Goal: Information Seeking & Learning: Learn about a topic

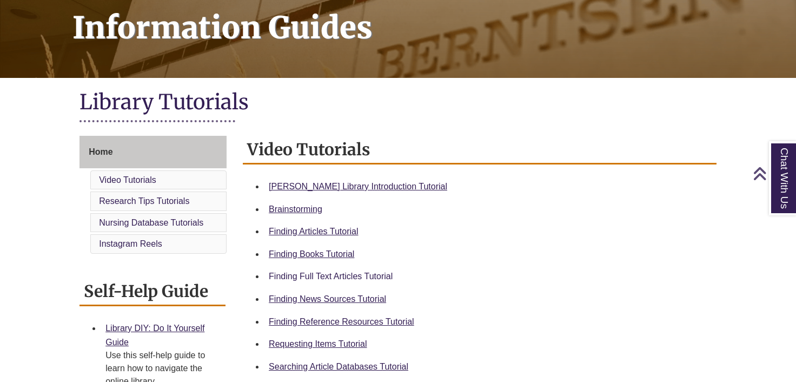
scroll to position [169, 0]
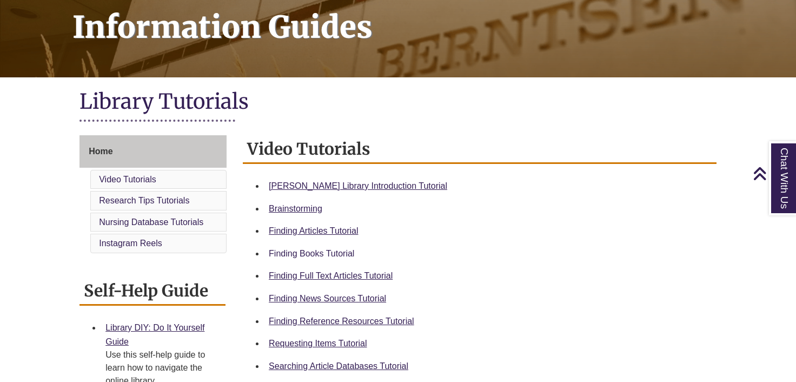
click at [325, 249] on link "Finding Books Tutorial" at bounding box center [311, 253] width 85 height 9
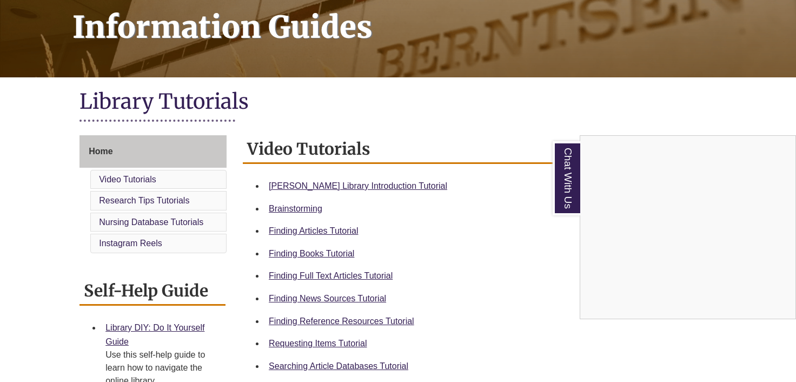
click at [310, 248] on div "Chat With Us" at bounding box center [398, 191] width 796 height 382
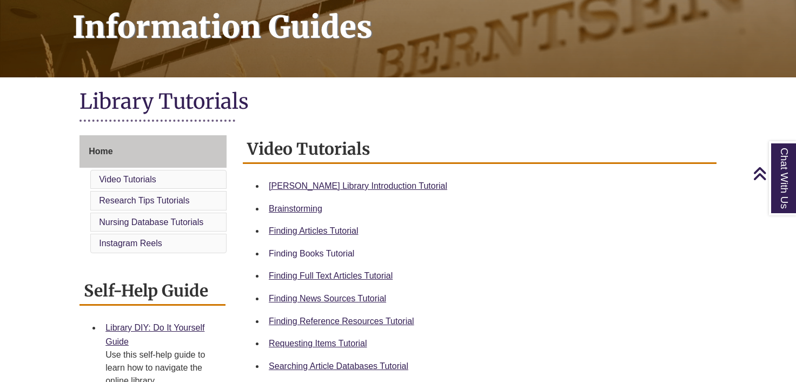
click at [308, 251] on link "Finding Books Tutorial" at bounding box center [311, 253] width 85 height 9
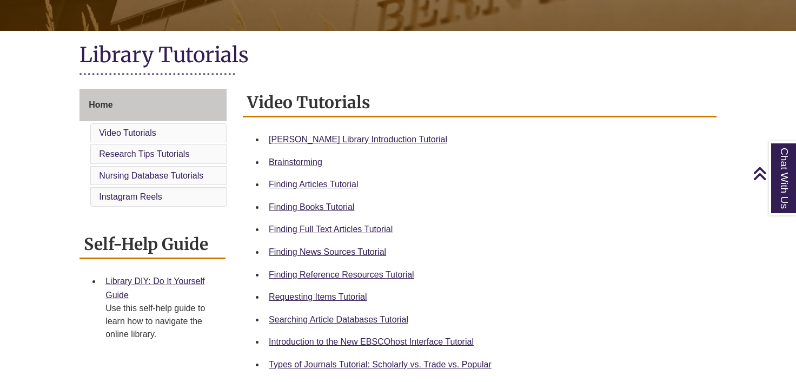
scroll to position [231, 0]
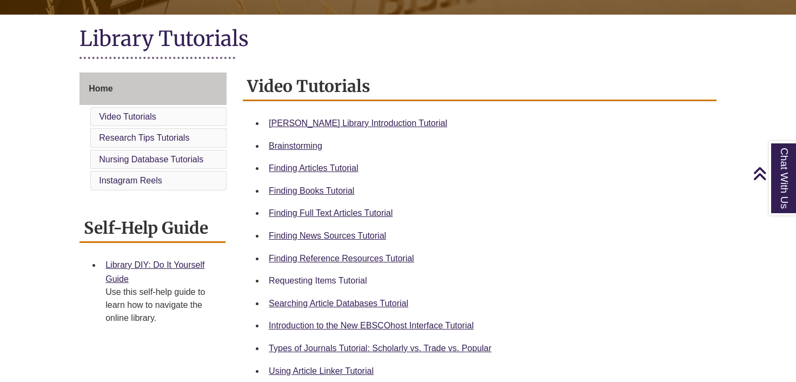
click at [331, 279] on link "Requesting Items Tutorial" at bounding box center [318, 280] width 98 height 9
click at [396, 344] on link "Types of Journals Tutorial: Scholarly vs. Trade vs. Popular" at bounding box center [380, 347] width 223 height 9
click at [321, 171] on link "Finding Articles Tutorial" at bounding box center [313, 167] width 89 height 9
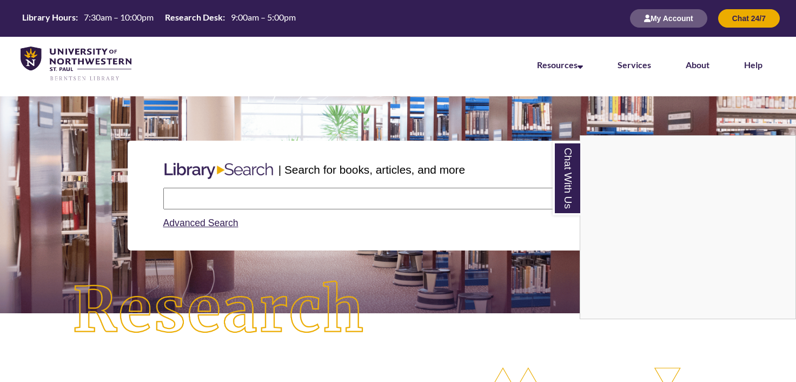
click at [218, 202] on div "Chat With Us" at bounding box center [398, 191] width 796 height 382
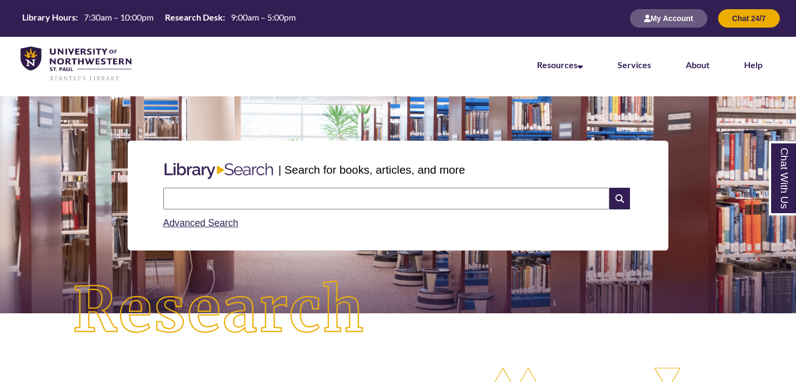
click at [217, 198] on input "text" at bounding box center [386, 199] width 446 height 22
type input "**********"
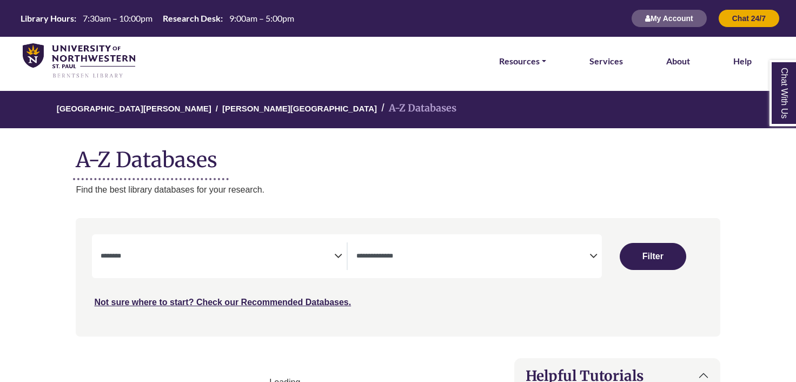
select select "Database Subject Filter"
select select "Database Types Filter"
select select "Database Subject Filter"
select select "Database Types Filter"
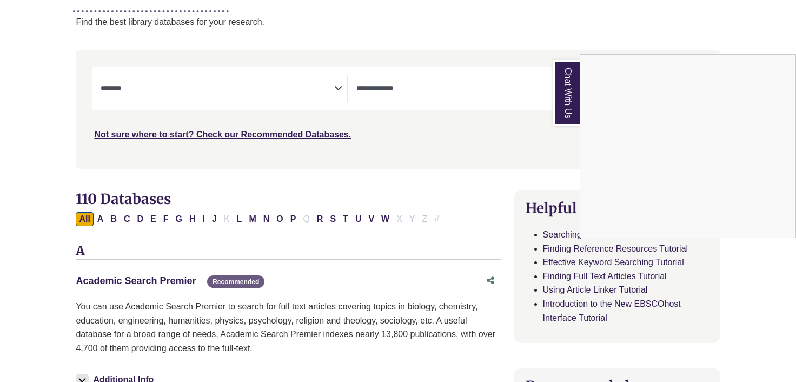
scroll to position [163, 0]
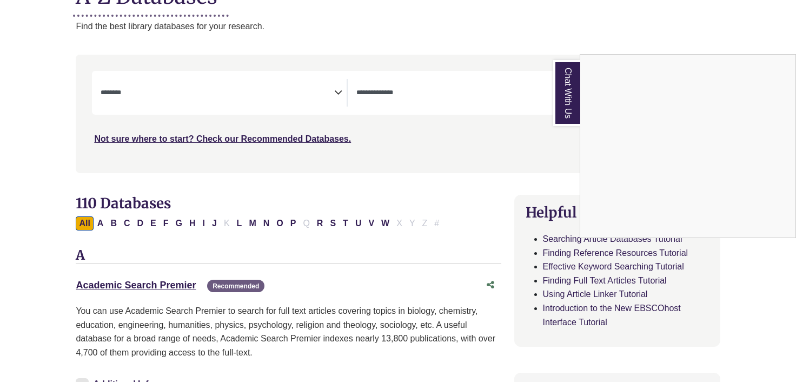
click at [327, 98] on div "Chat With Us" at bounding box center [398, 191] width 796 height 382
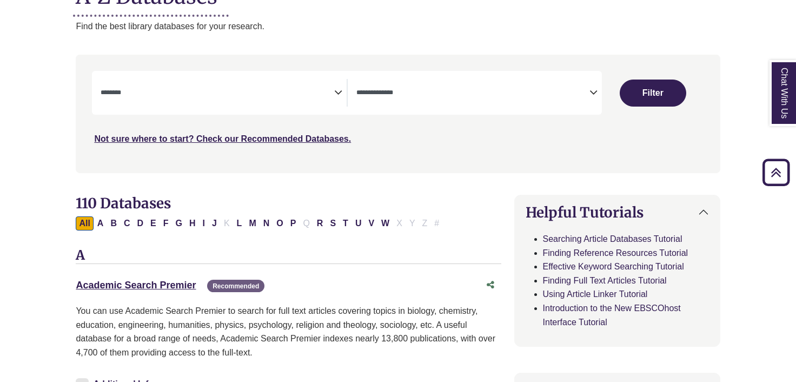
click at [338, 89] on icon "Search filters" at bounding box center [338, 91] width 8 height 16
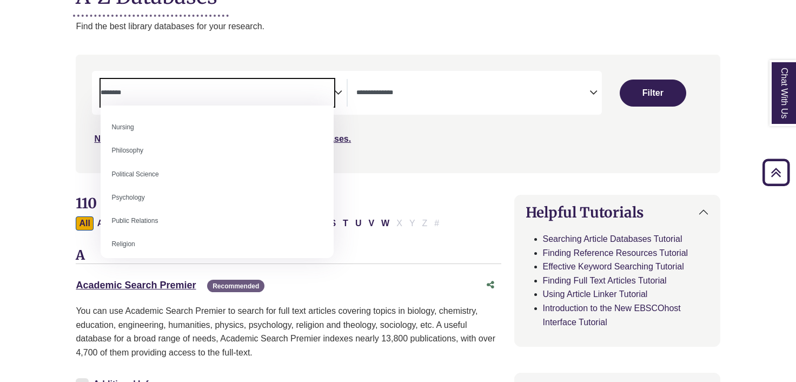
scroll to position [792, 0]
select select "******"
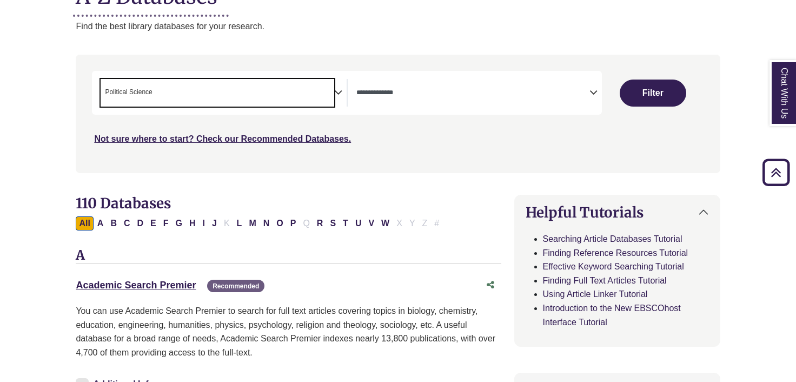
scroll to position [370, 0]
click at [633, 97] on button "Filter" at bounding box center [652, 92] width 66 height 27
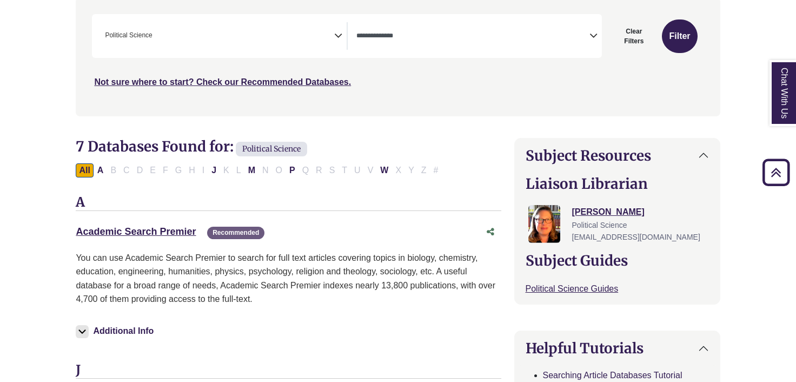
scroll to position [224, 0]
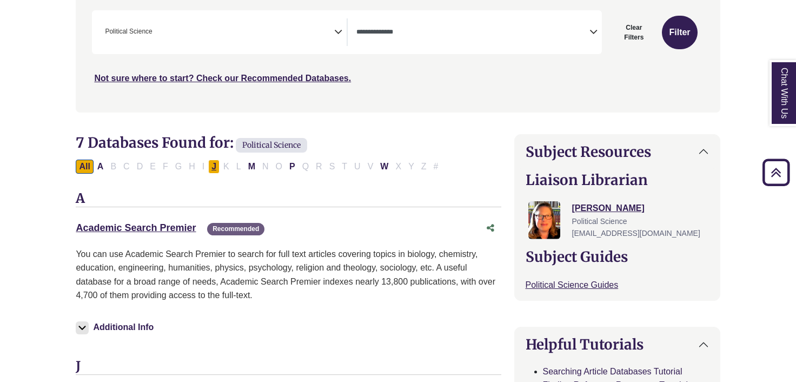
click at [213, 165] on button "J" at bounding box center [213, 166] width 11 height 14
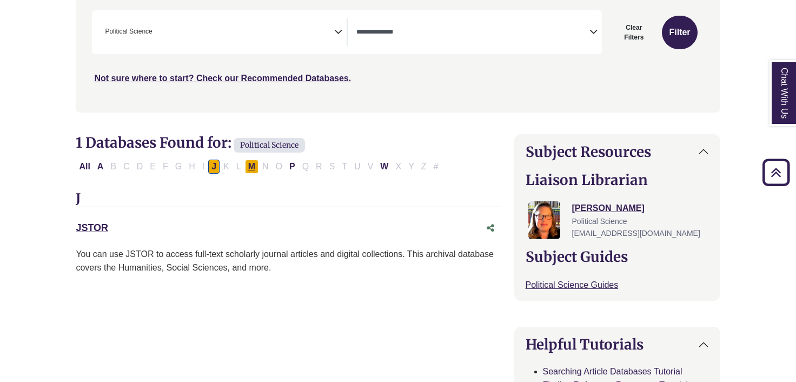
click at [246, 161] on button "M" at bounding box center [252, 166] width 14 height 14
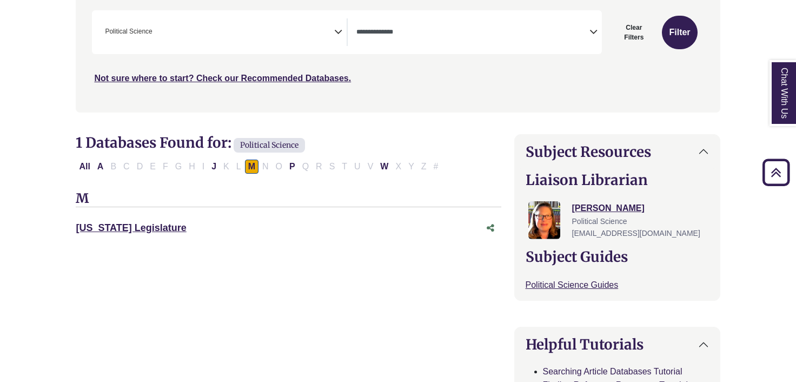
click at [301, 159] on div "All A B C D E F G H I J K L M N O P Q R S T U V W X Y Z #" at bounding box center [288, 166] width 425 height 15
click at [300, 159] on div "All A B C D E F G H I J K L M N O P Q R S T U V W X Y Z #" at bounding box center [288, 166] width 425 height 15
click at [298, 159] on button "P" at bounding box center [292, 166] width 12 height 14
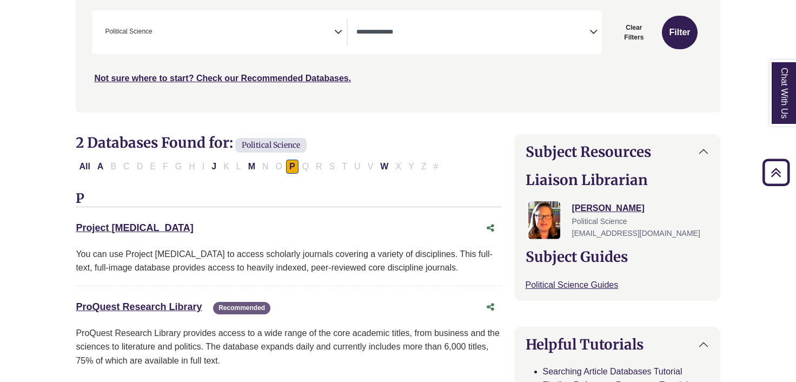
click at [376, 164] on div "All A B C D E F G H I J K L M N O P Q R S T U V W X Y Z #" at bounding box center [259, 165] width 366 height 9
click at [378, 164] on button "W" at bounding box center [384, 166] width 15 height 14
select select "Database Types Filter"
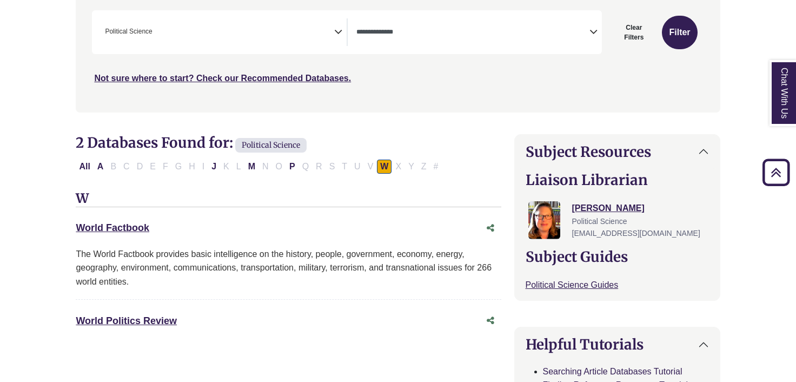
click at [163, 34] on span "× Political Science" at bounding box center [217, 32] width 233 height 28
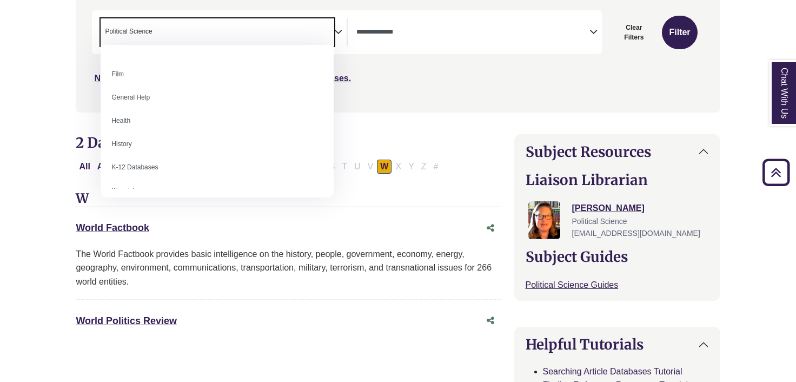
scroll to position [460, 0]
select select "*****"
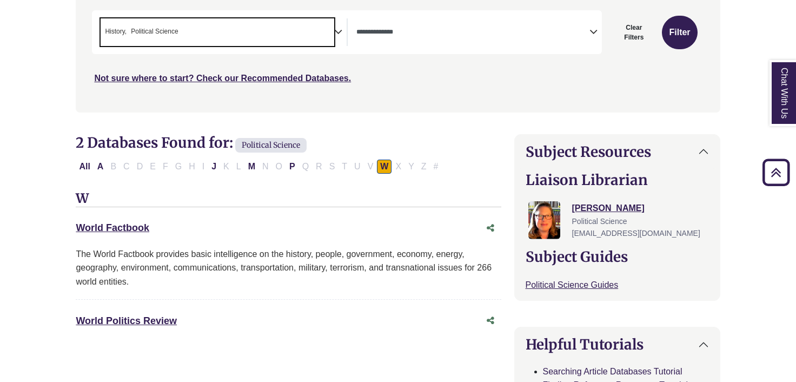
click at [207, 32] on span "× History × Political Science" at bounding box center [217, 32] width 233 height 28
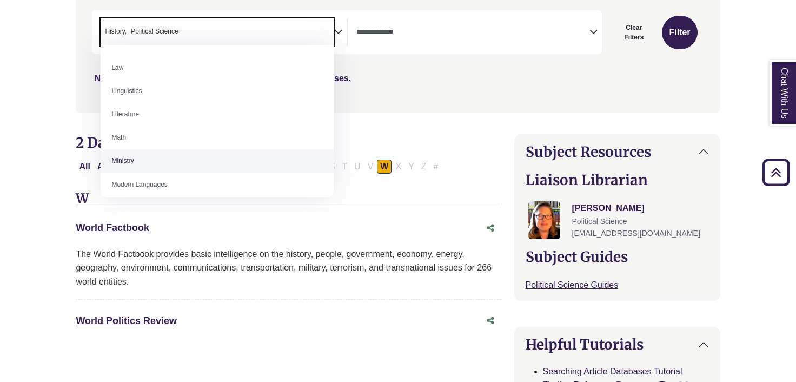
scroll to position [596, 0]
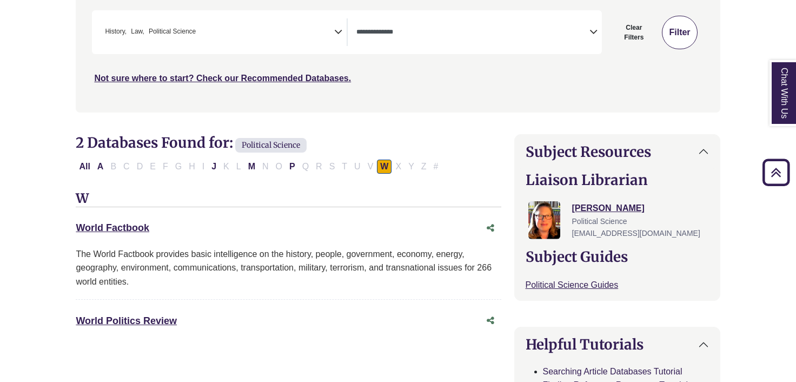
click at [668, 29] on button "Filter" at bounding box center [679, 33] width 35 height 34
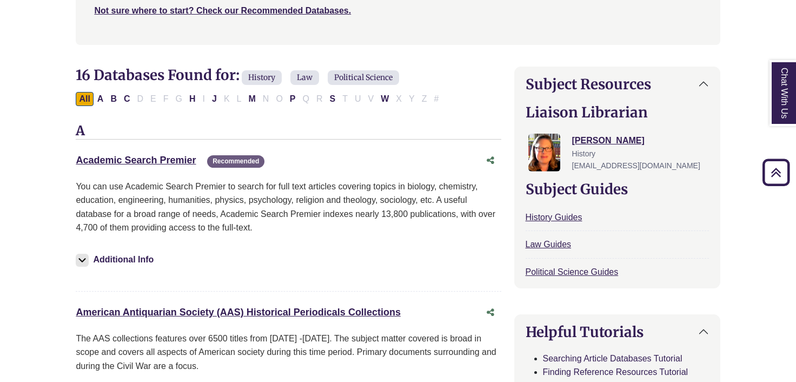
scroll to position [295, 0]
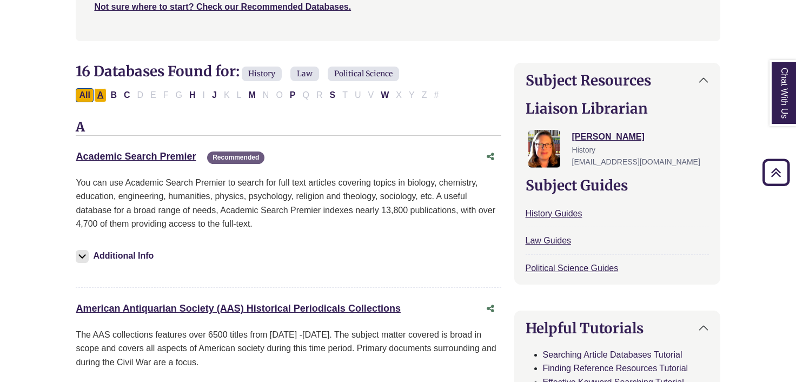
click at [97, 88] on button "A" at bounding box center [100, 95] width 13 height 14
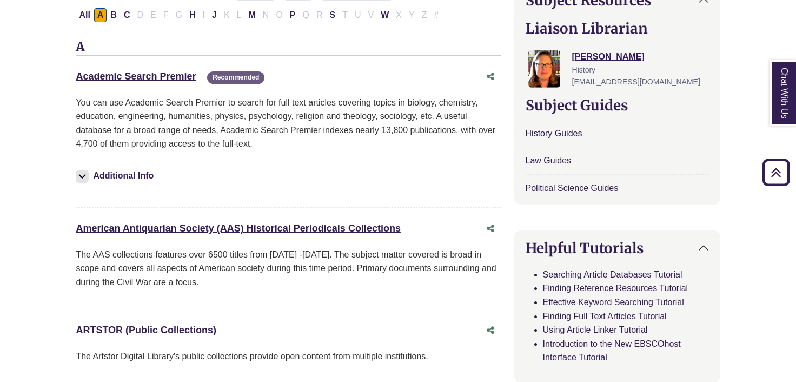
scroll to position [380, 0]
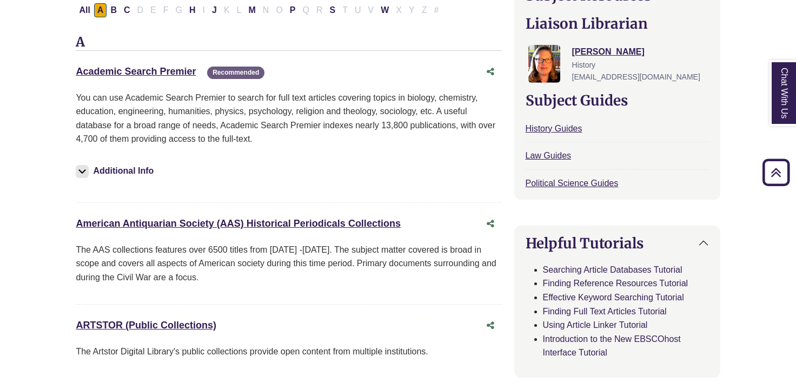
drag, startPoint x: 73, startPoint y: 218, endPoint x: 407, endPoint y: 217, distance: 334.0
copy link "American Antiquarian Society (AAS) Historical Periodicals Collections"
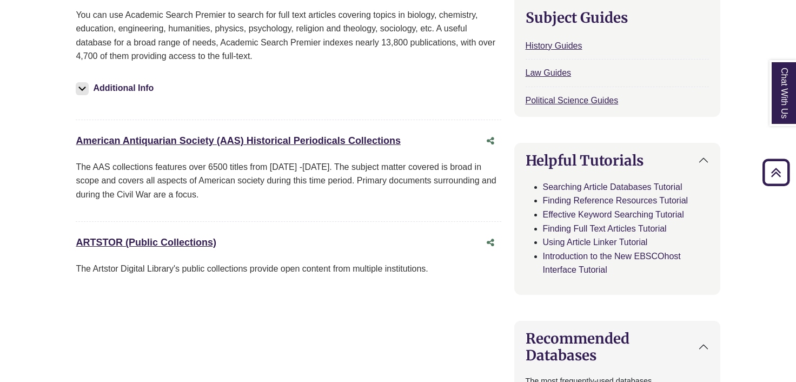
scroll to position [132, 0]
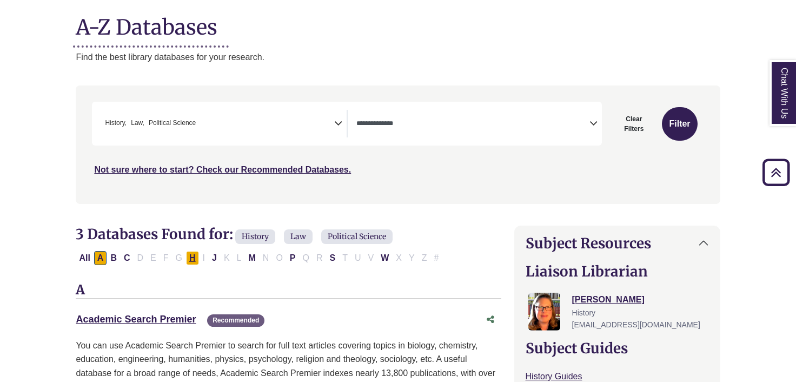
click at [192, 256] on button "H" at bounding box center [192, 258] width 13 height 14
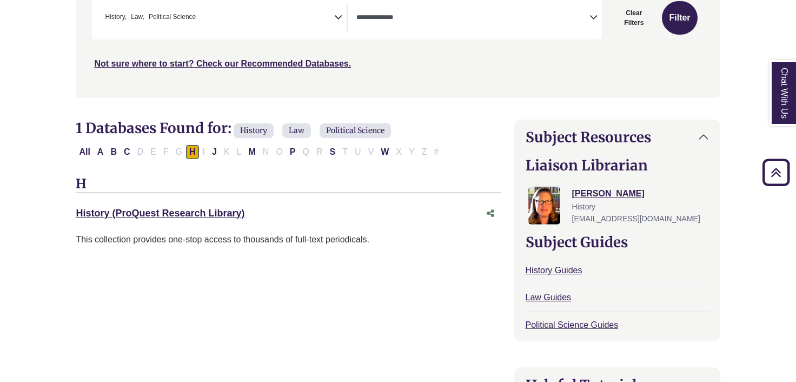
scroll to position [254, 0]
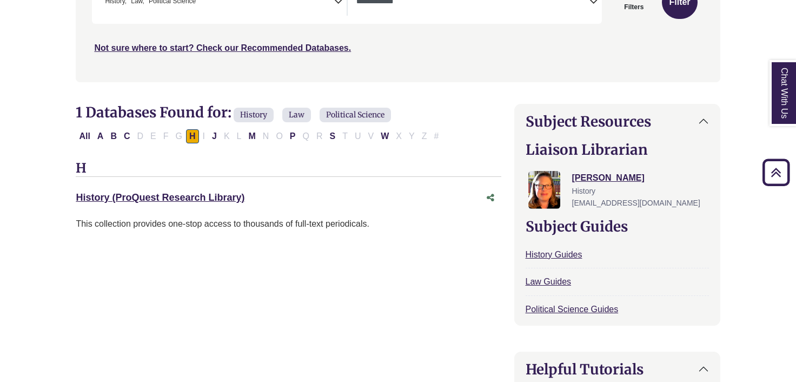
drag, startPoint x: 66, startPoint y: 196, endPoint x: 271, endPoint y: 204, distance: 205.6
copy link "History (ProQuest Research Library)"
click at [249, 138] on button "M" at bounding box center [252, 136] width 14 height 14
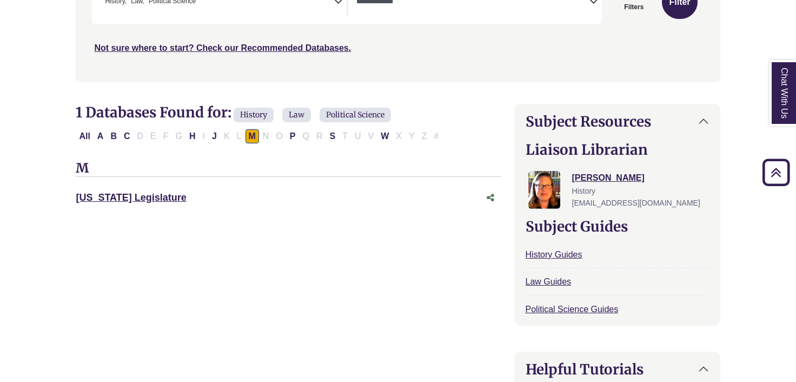
click at [303, 136] on div "All A B C D E F G H I J K L M N O P Q R S T U V W X Y Z #" at bounding box center [259, 135] width 367 height 9
click at [293, 135] on button "P" at bounding box center [292, 136] width 12 height 14
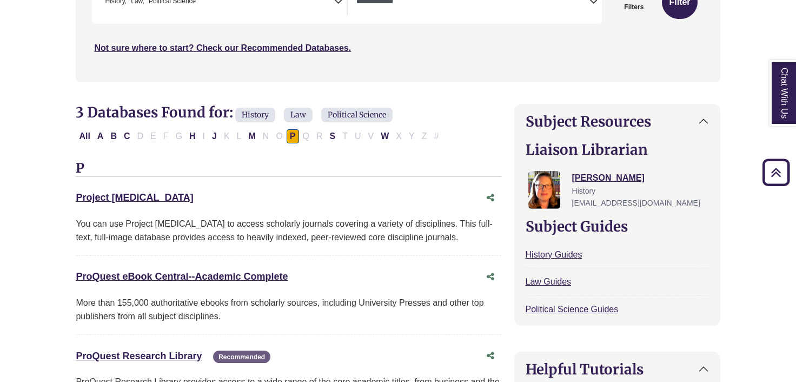
click at [340, 131] on div "All A B C D E F G H I J K L M N O P Q R S T U V W X Y Z #" at bounding box center [259, 135] width 367 height 9
click at [334, 131] on button "S" at bounding box center [332, 136] width 12 height 14
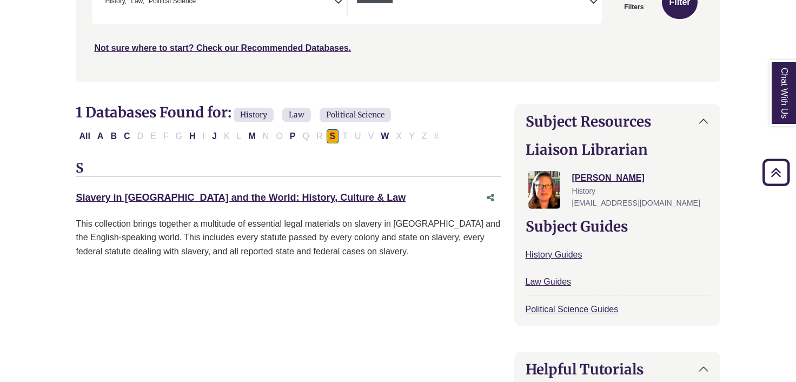
click at [386, 131] on button "W" at bounding box center [384, 136] width 15 height 14
select select "Database Types Filter"
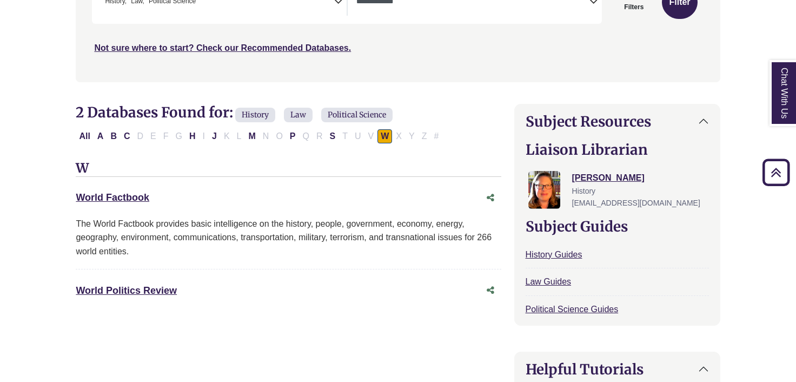
drag, startPoint x: 64, startPoint y: 287, endPoint x: 198, endPoint y: 287, distance: 134.6
copy link "World Politics Review"
